Goal: Task Accomplishment & Management: Use online tool/utility

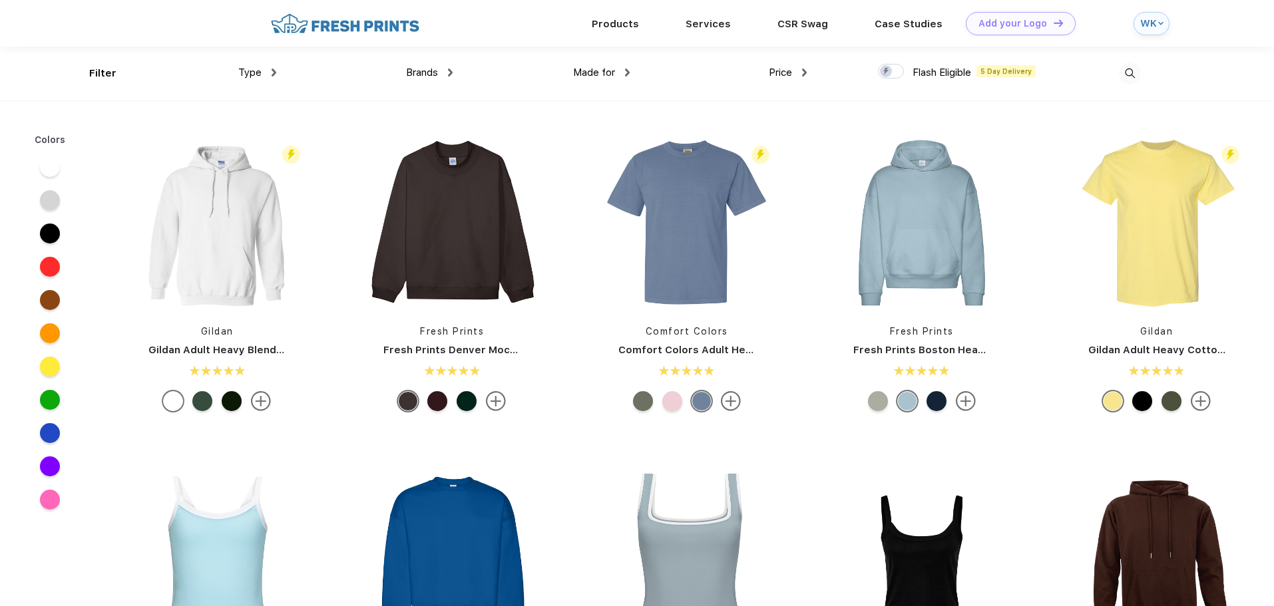
click at [1126, 73] on img at bounding box center [1130, 74] width 22 height 22
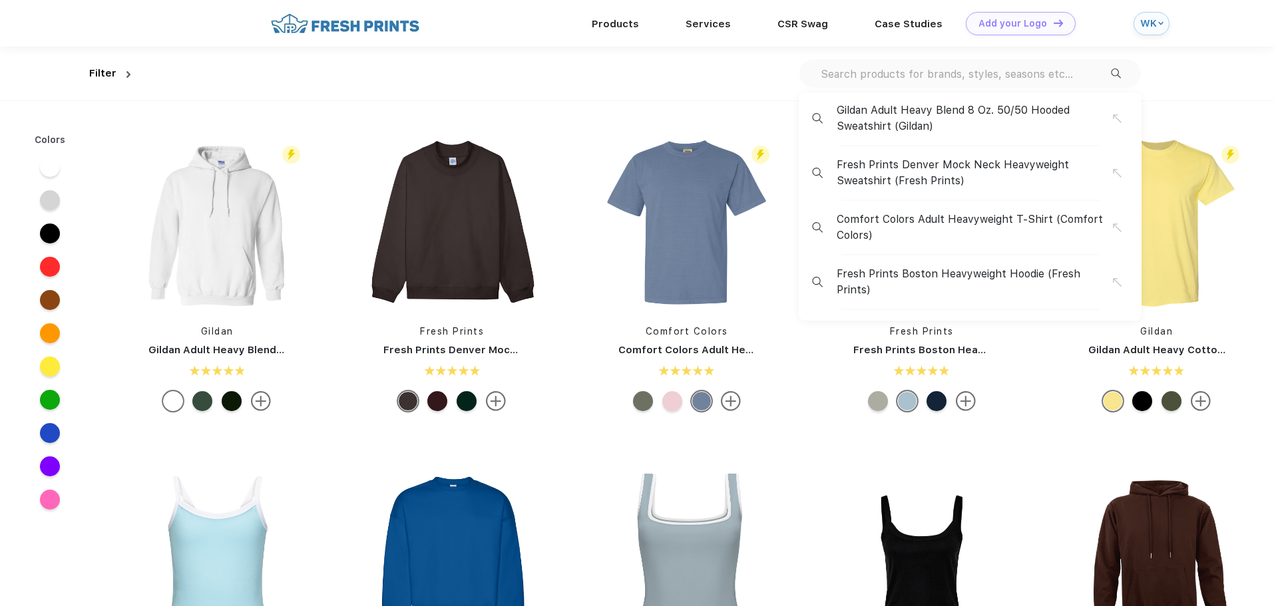
click at [966, 70] on input "text" at bounding box center [964, 74] width 291 height 15
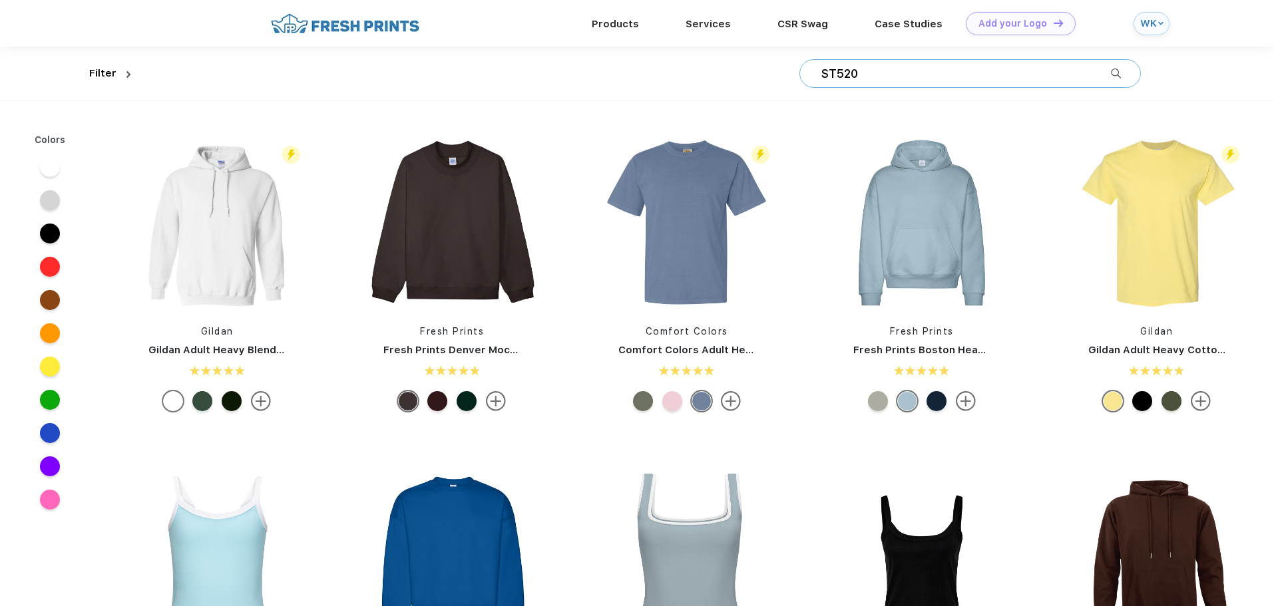
type input "ST520"
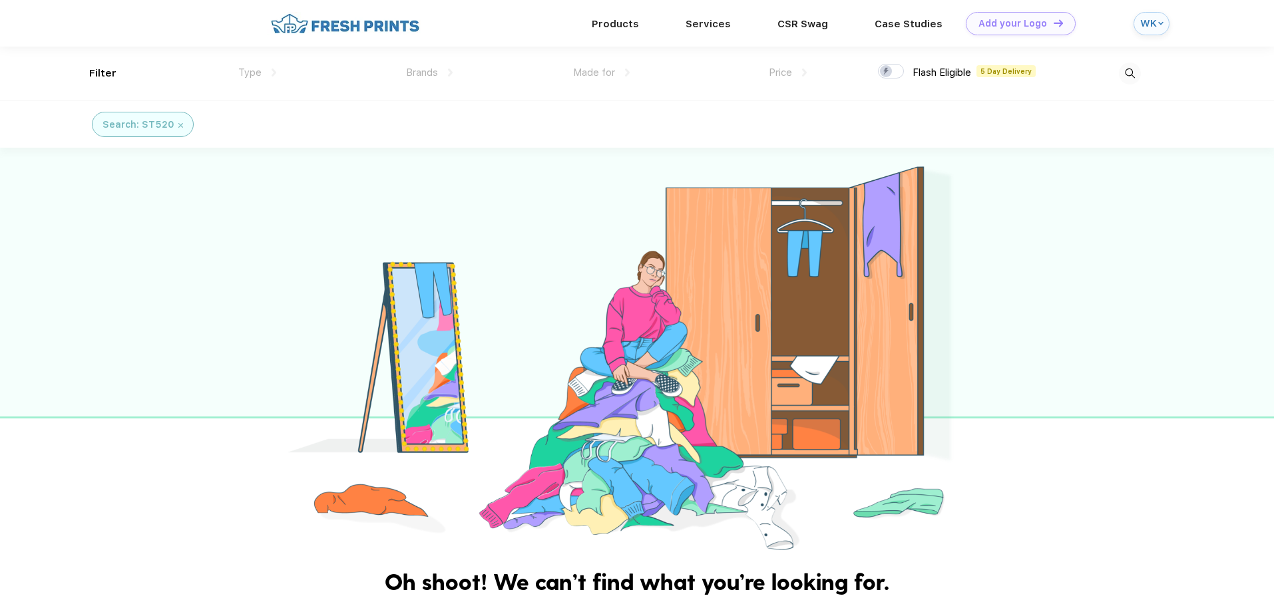
click at [1130, 70] on img at bounding box center [1130, 74] width 22 height 22
drag, startPoint x: 860, startPoint y: 79, endPoint x: 748, endPoint y: 58, distance: 113.8
click at [748, 58] on div "ST520 ST520" at bounding box center [638, 74] width 1005 height 54
click at [1127, 75] on img at bounding box center [1130, 74] width 22 height 22
click at [904, 68] on input "ST520" at bounding box center [964, 74] width 291 height 15
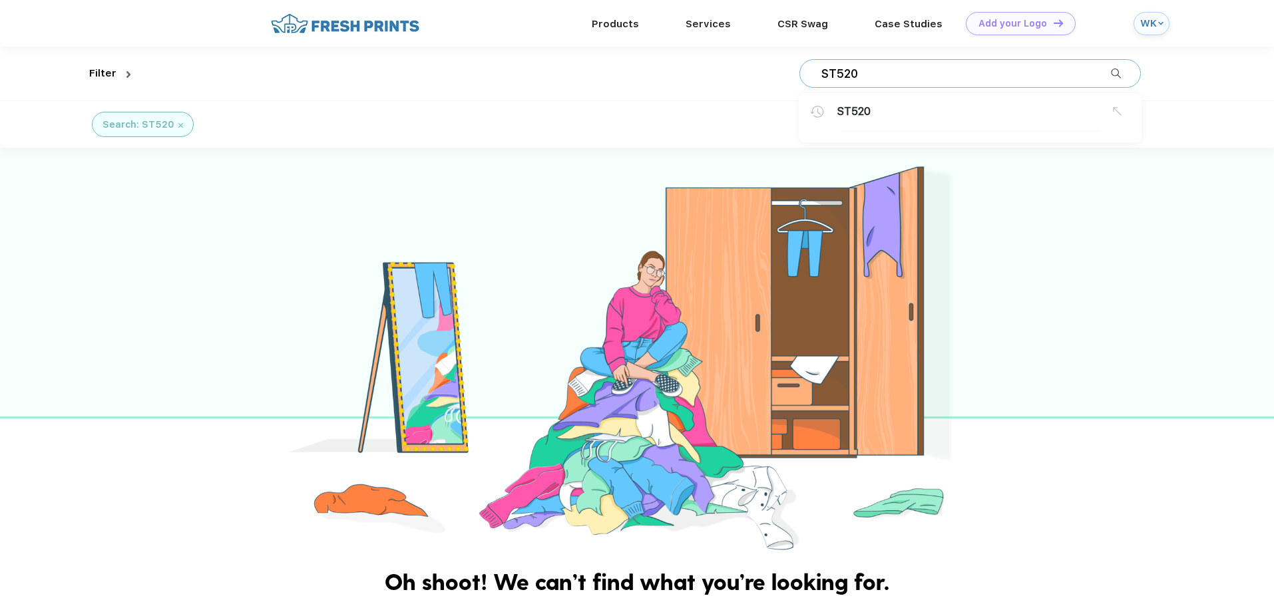
click at [904, 68] on input "ST520" at bounding box center [964, 74] width 291 height 15
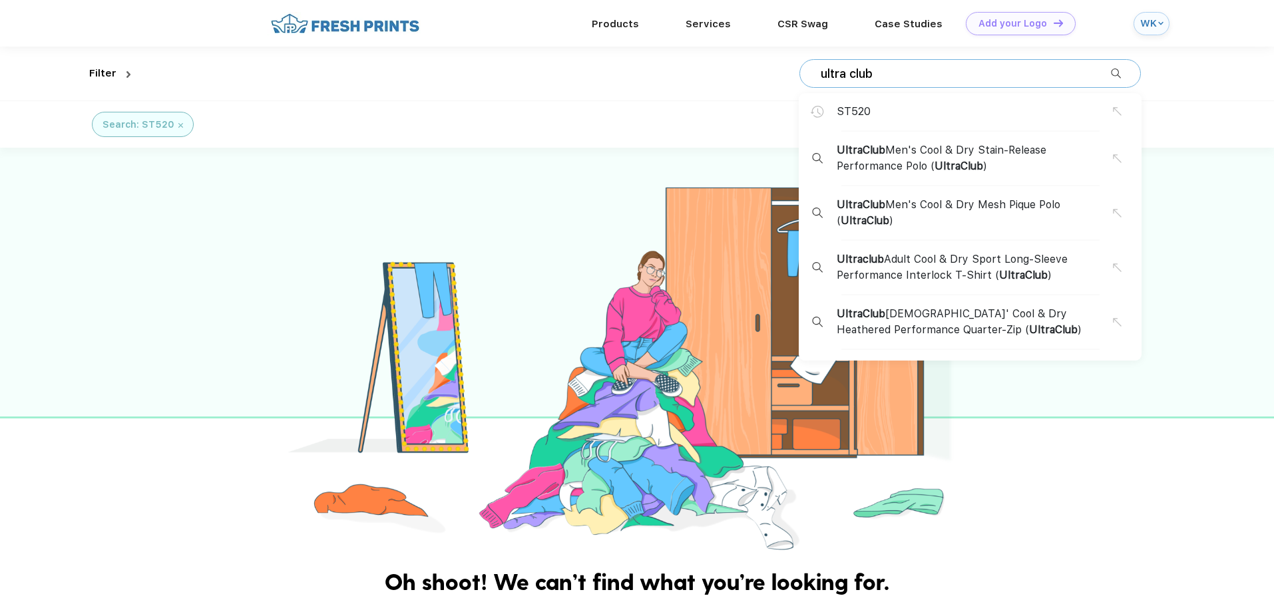
type input "ultra club"
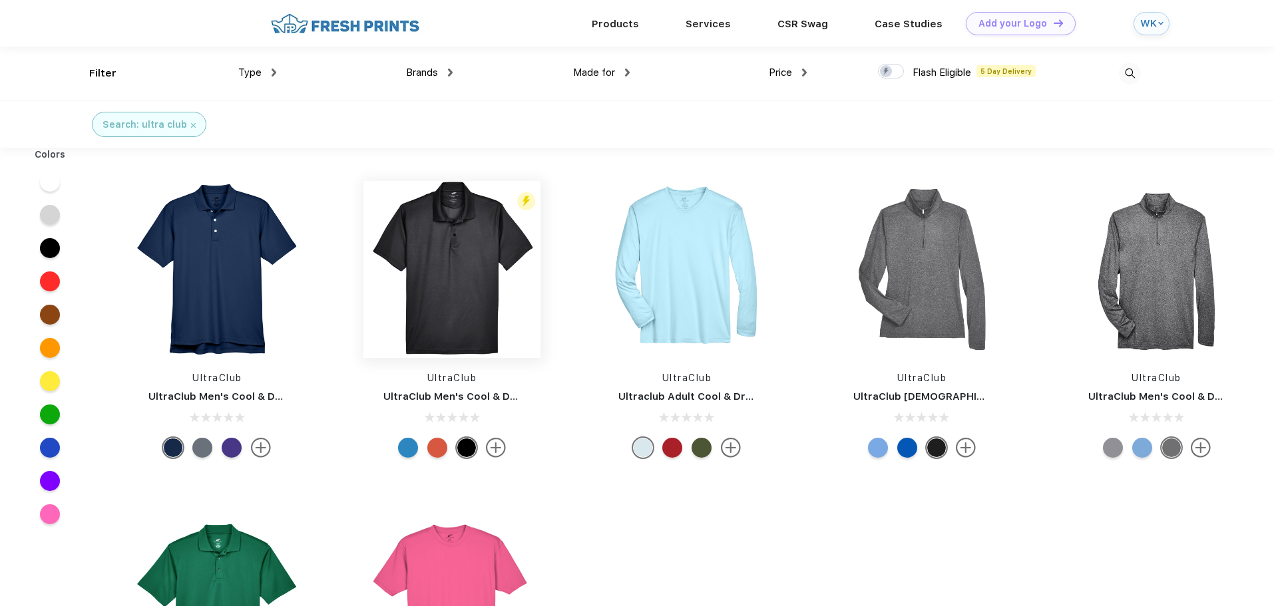
click at [422, 258] on img at bounding box center [451, 269] width 177 height 177
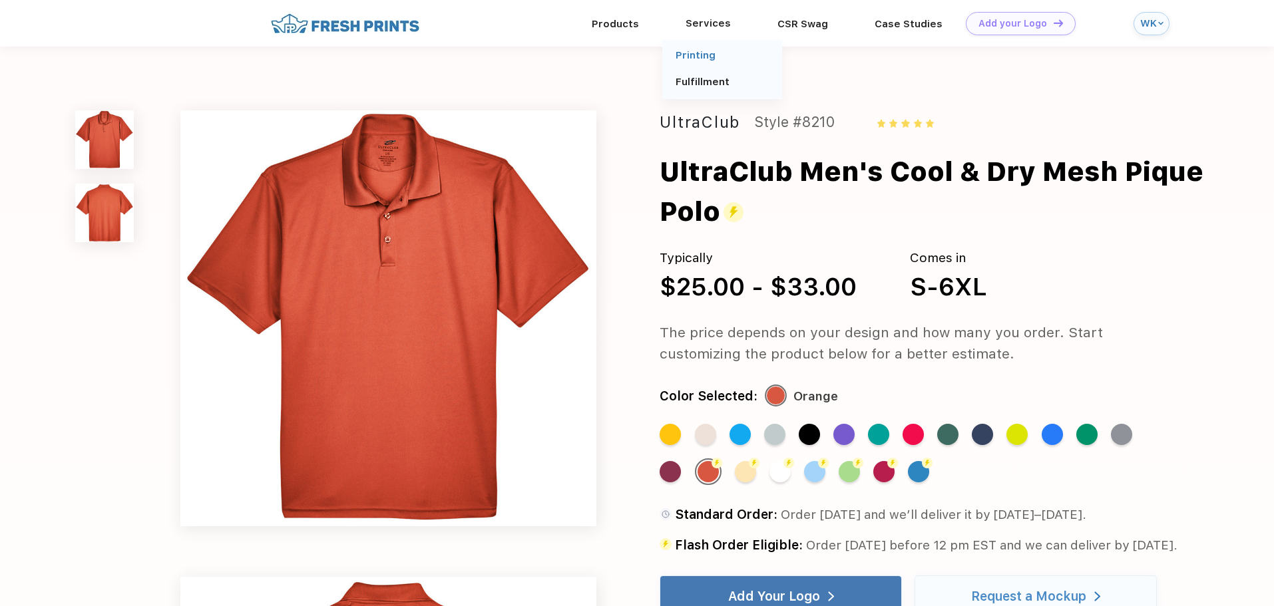
click at [691, 50] on link "Printing" at bounding box center [695, 55] width 40 height 12
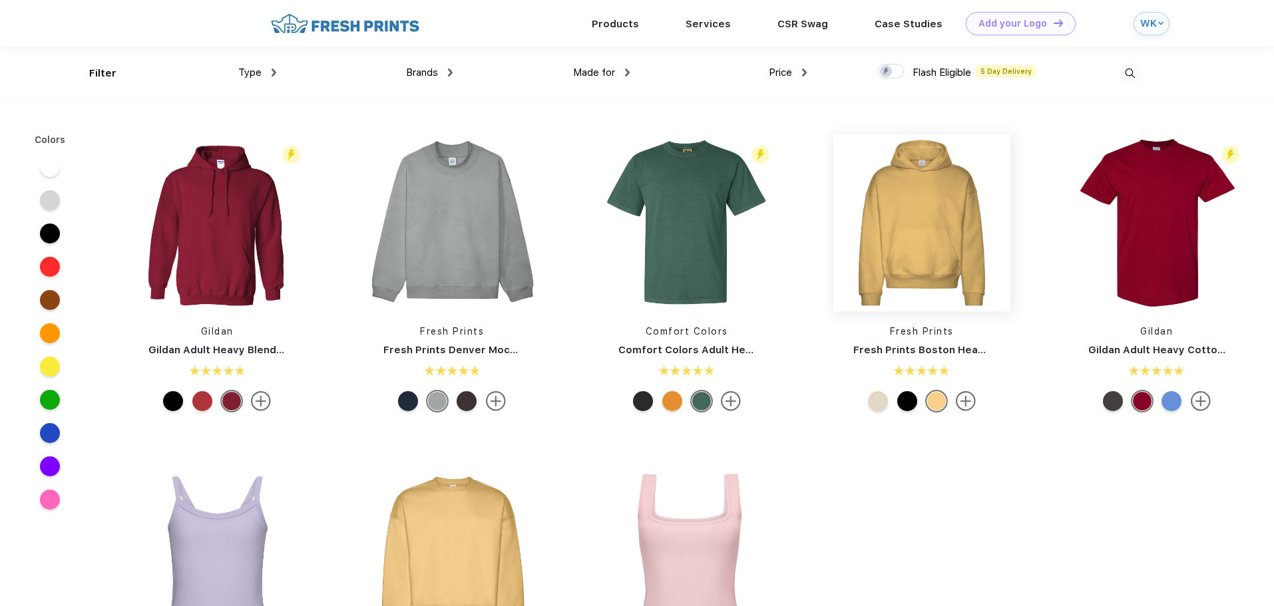
scroll to position [1, 0]
click at [715, 16] on div "Services" at bounding box center [708, 22] width 92 height 17
click at [699, 52] on link "Printing" at bounding box center [695, 55] width 40 height 12
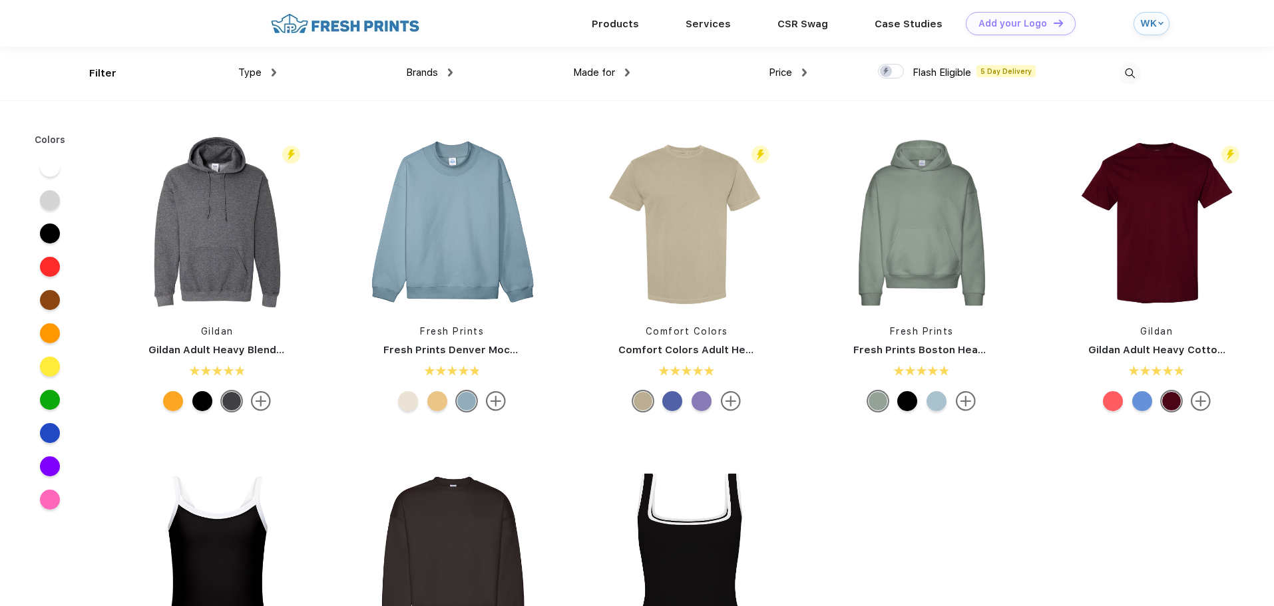
scroll to position [1, 0]
click at [994, 21] on div "Design Tool" at bounding box center [1011, 22] width 56 height 11
